Goal: Information Seeking & Learning: Learn about a topic

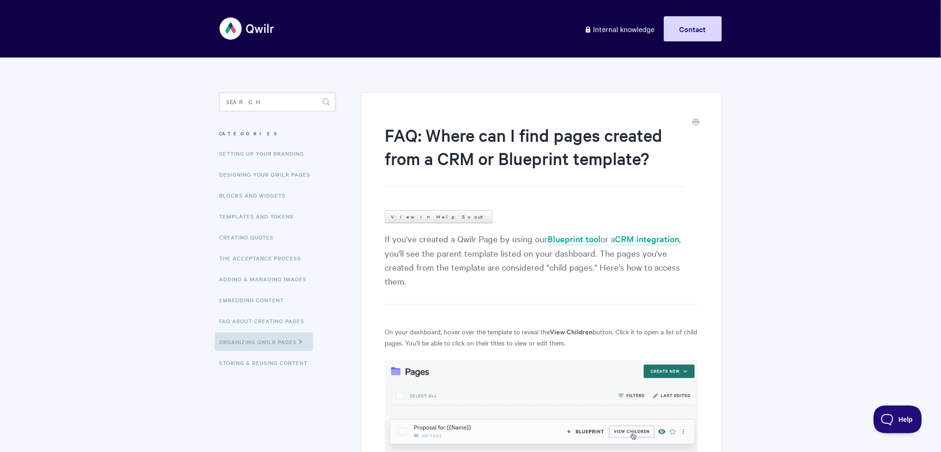
click at [272, 103] on input "Search" at bounding box center [278, 102] width 116 height 19
type input "spacing"
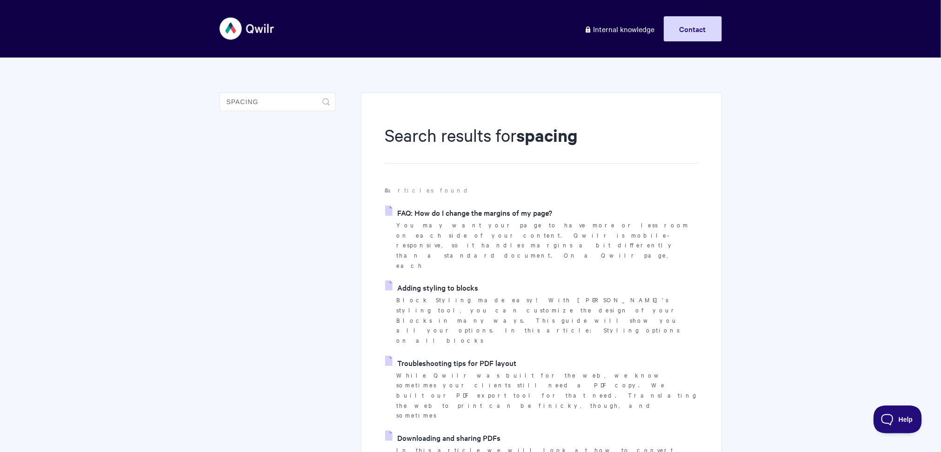
click at [471, 211] on link "FAQ: How do I change the margins of my page?" at bounding box center [468, 213] width 167 height 14
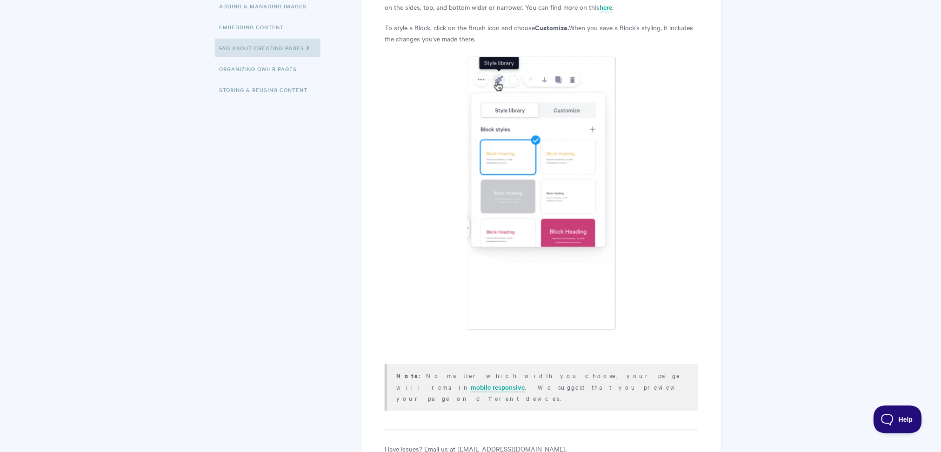
scroll to position [276, 0]
